Goal: Check status

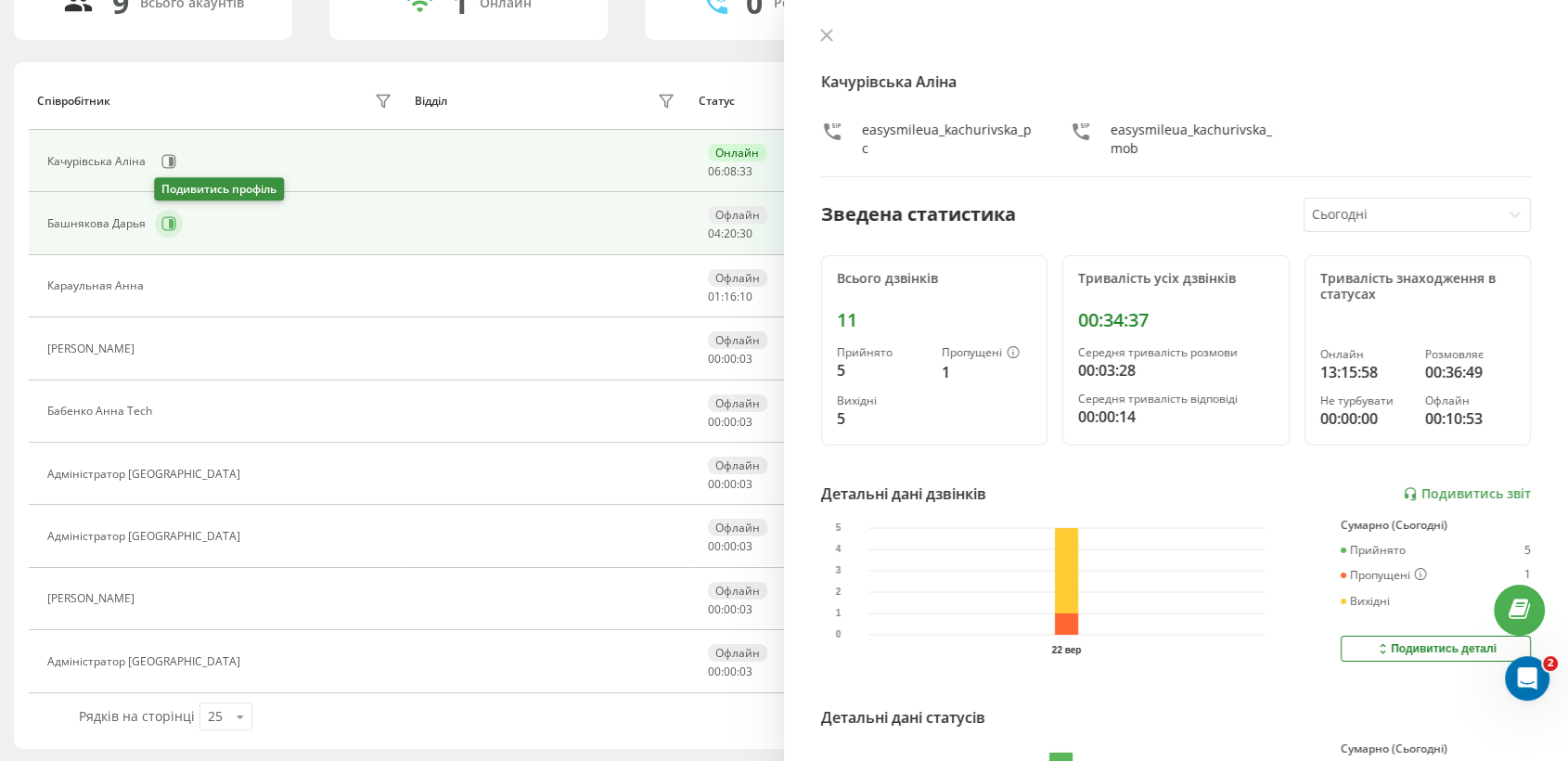
click at [162, 225] on icon at bounding box center [169, 224] width 14 height 14
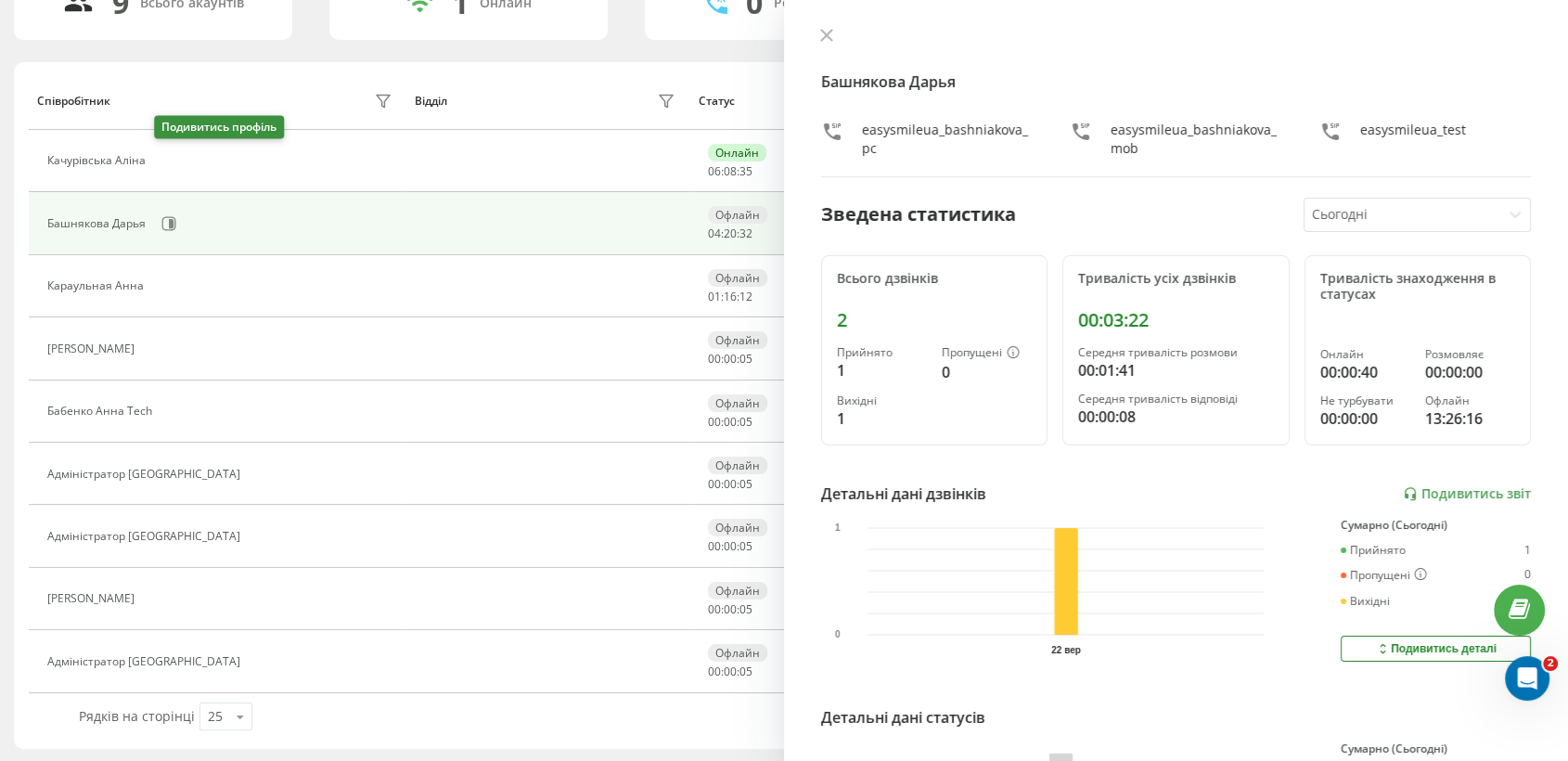
click at [167, 150] on button at bounding box center [166, 163] width 22 height 26
